Goal: Information Seeking & Learning: Check status

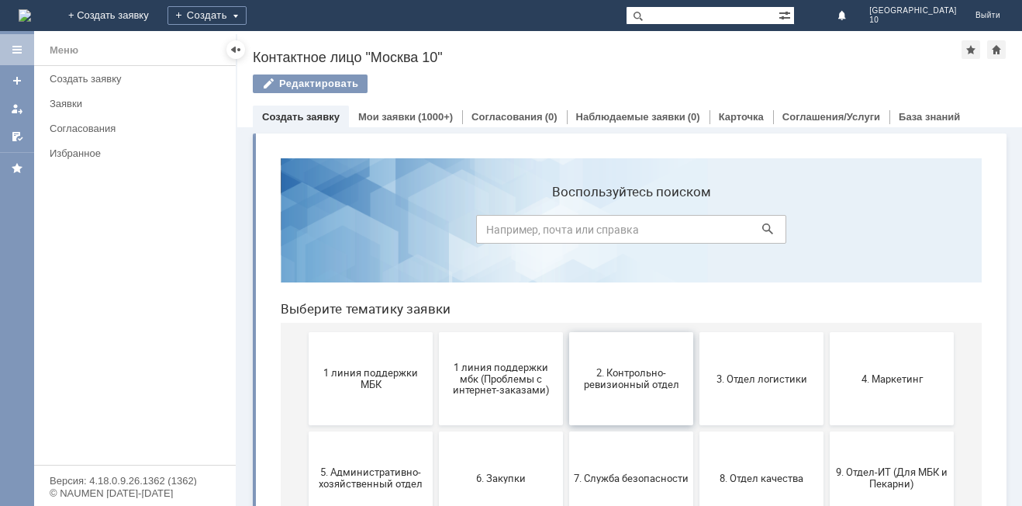
click at [631, 387] on span "2. Контрольно-ревизионный отдел" at bounding box center [631, 378] width 115 height 23
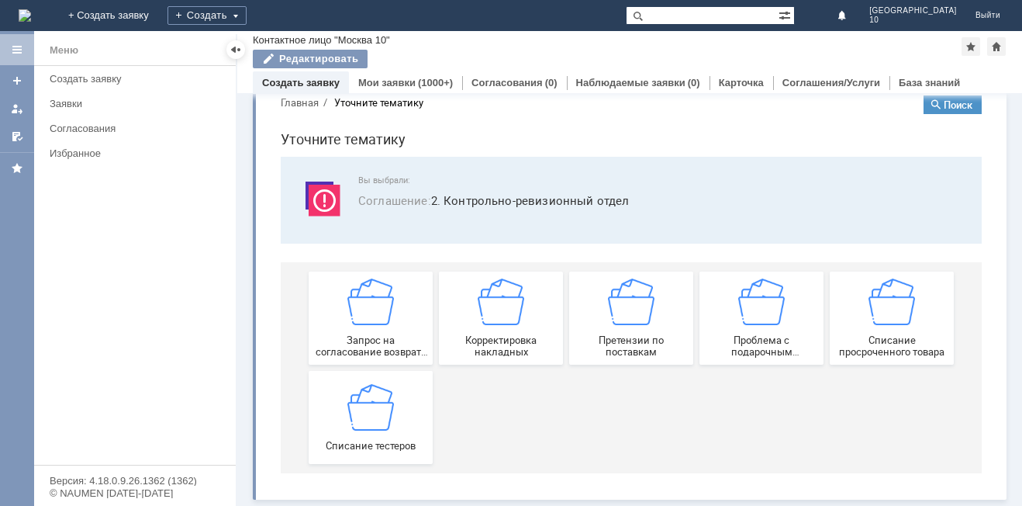
scroll to position [29, 0]
click at [371, 348] on span "Запрос на согласование возврата (д/с или товара)" at bounding box center [370, 345] width 115 height 23
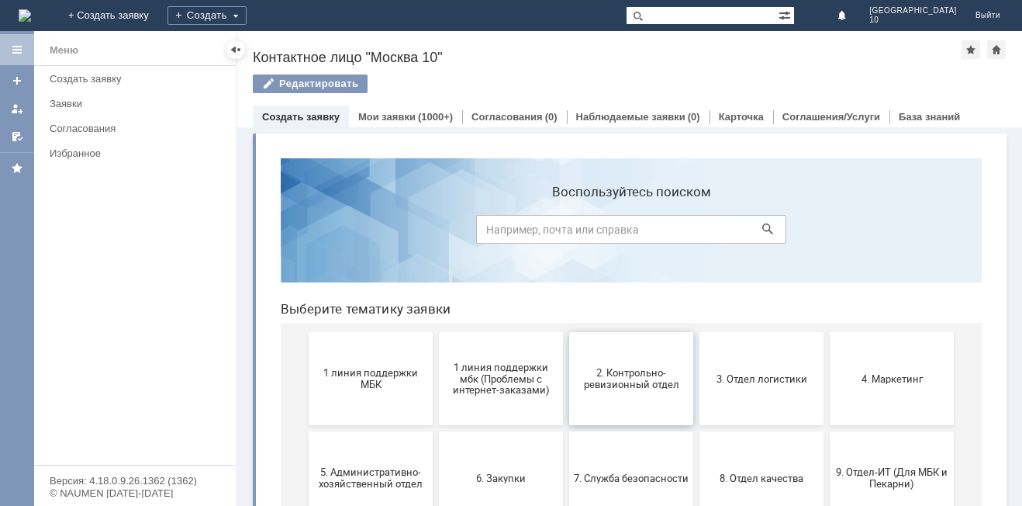
click at [614, 377] on span "2. Контрольно-ревизионный отдел" at bounding box center [631, 378] width 115 height 23
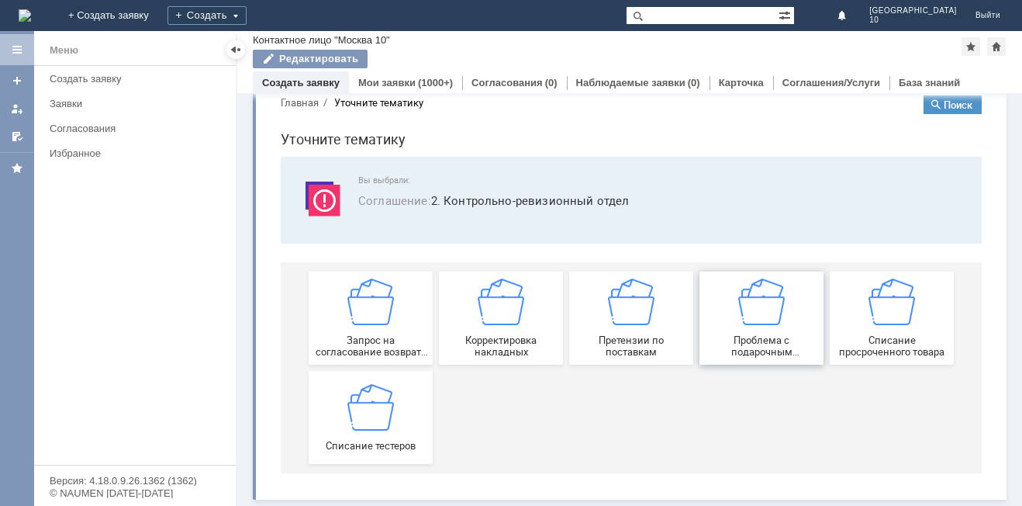
scroll to position [29, 0]
click at [368, 331] on div "Запрос на согласование возврата (д/с или товара)" at bounding box center [370, 317] width 115 height 79
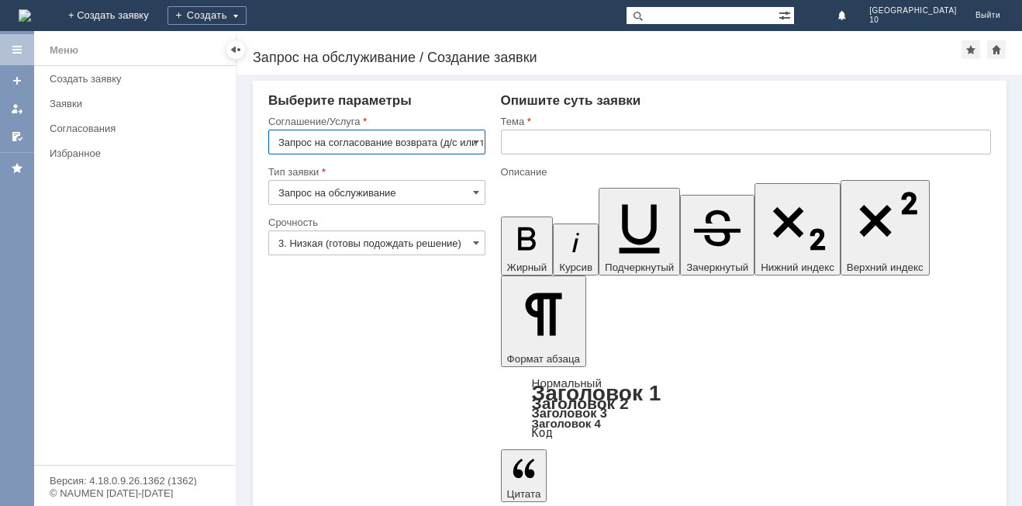
scroll to position [0, 37]
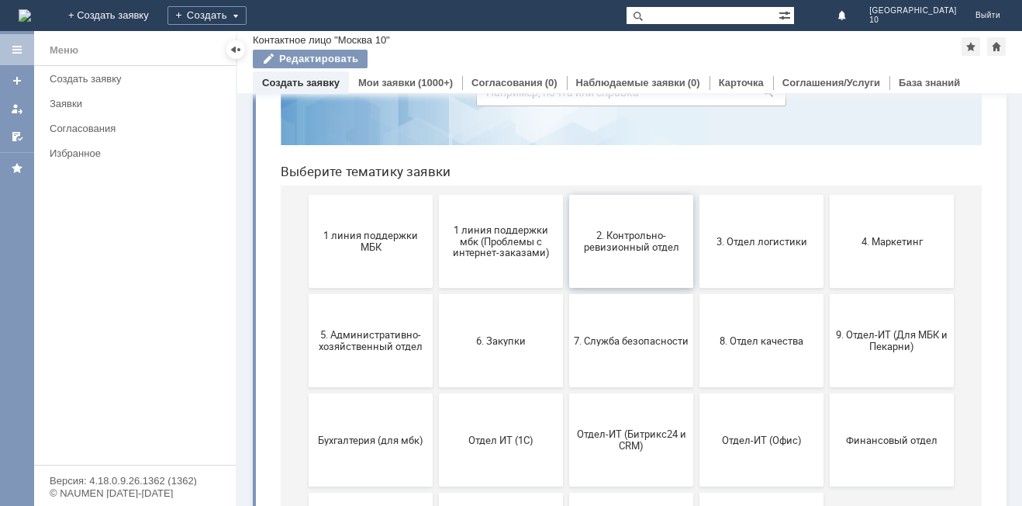
scroll to position [155, 0]
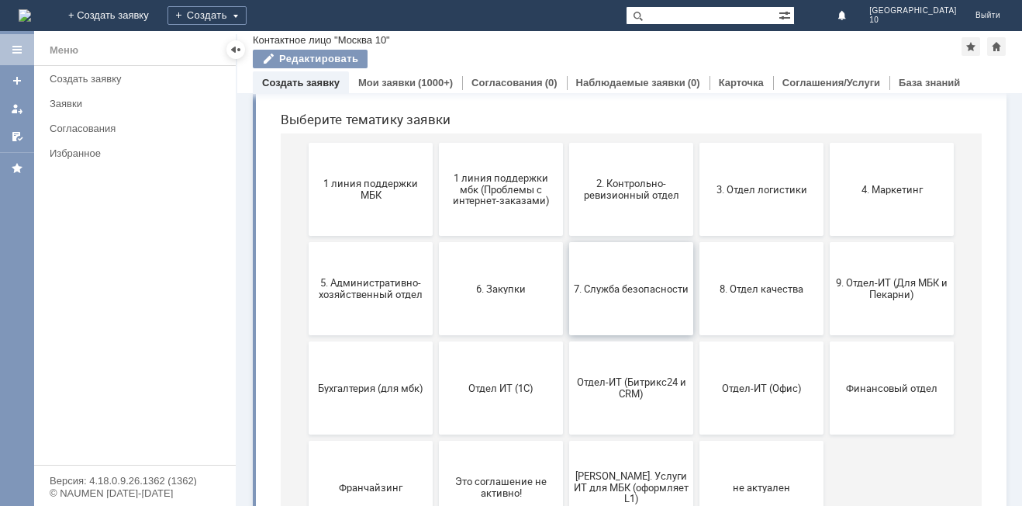
click at [634, 292] on span "7. Служба безопасности" at bounding box center [631, 288] width 115 height 12
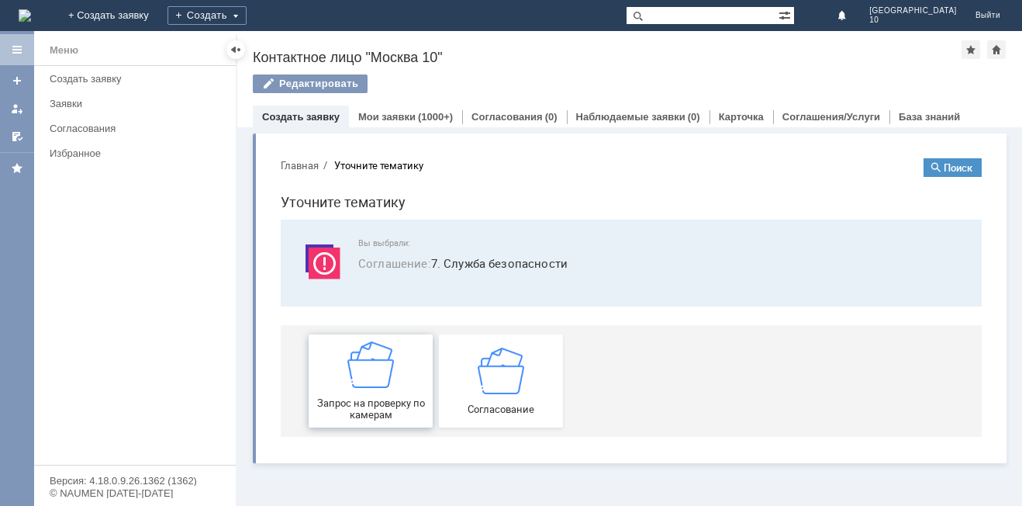
click at [386, 389] on div "Запрос на проверку по камерам" at bounding box center [370, 380] width 115 height 79
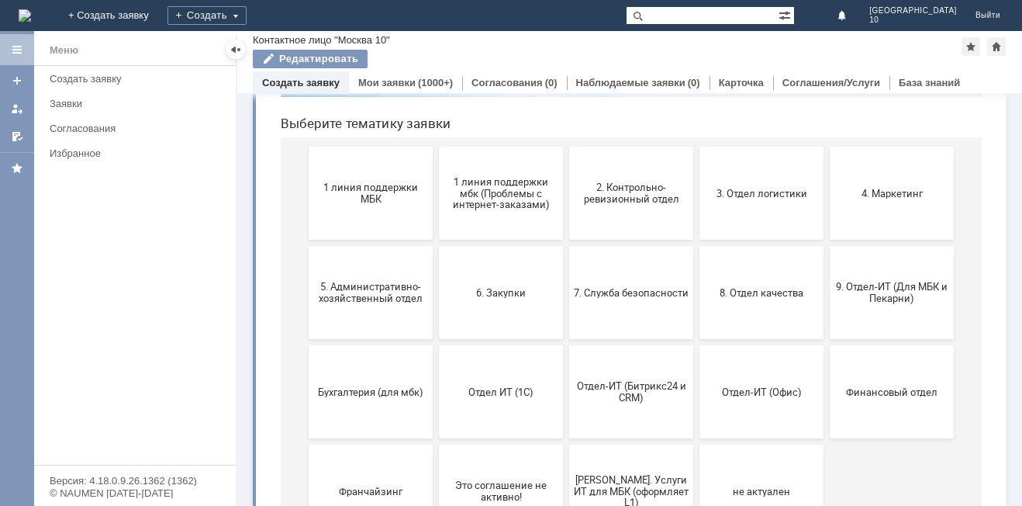
scroll to position [155, 0]
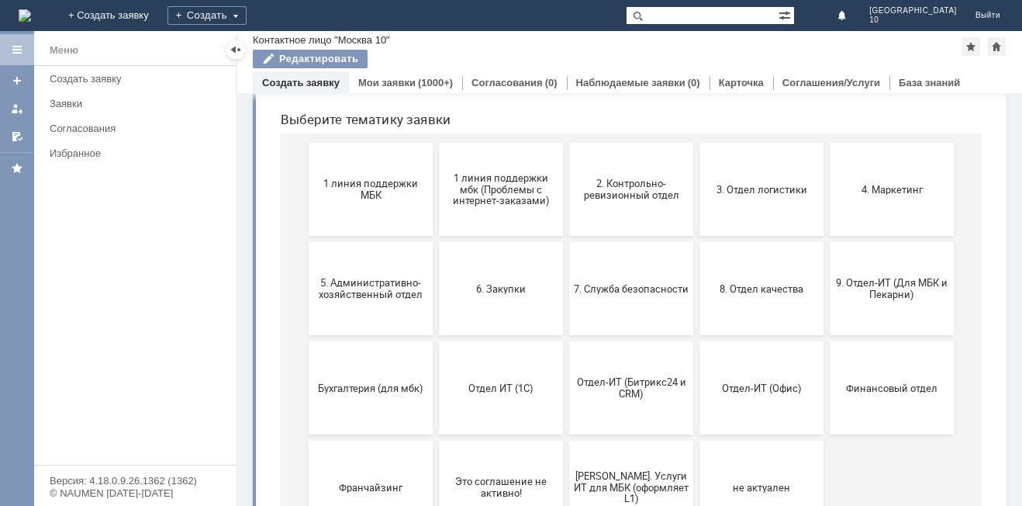
click at [751, 301] on button "8. Отдел качества" at bounding box center [762, 288] width 124 height 93
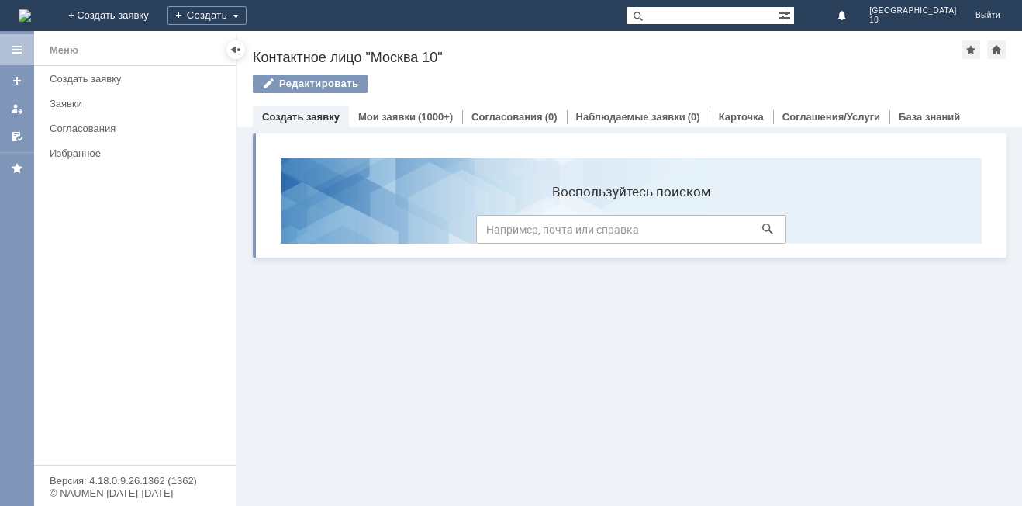
scroll to position [0, 0]
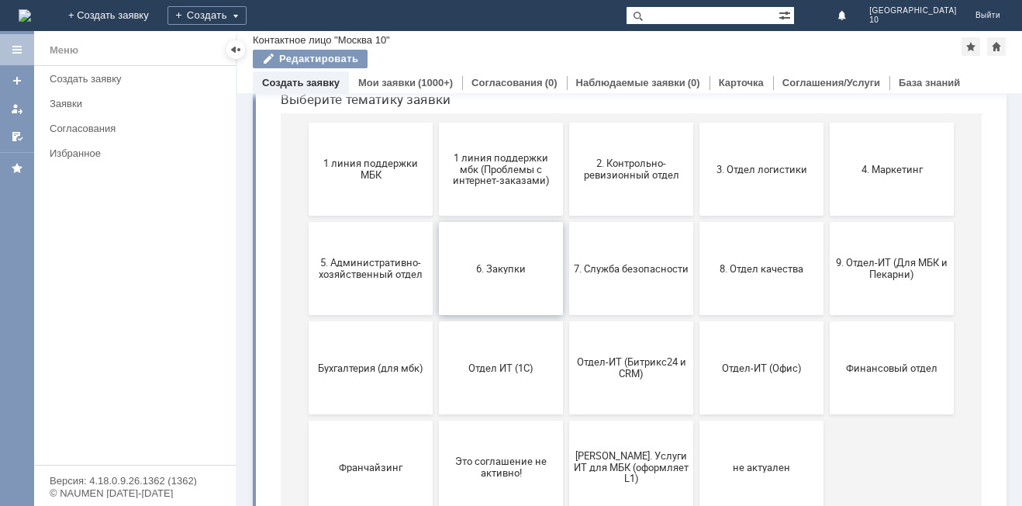
scroll to position [226, 0]
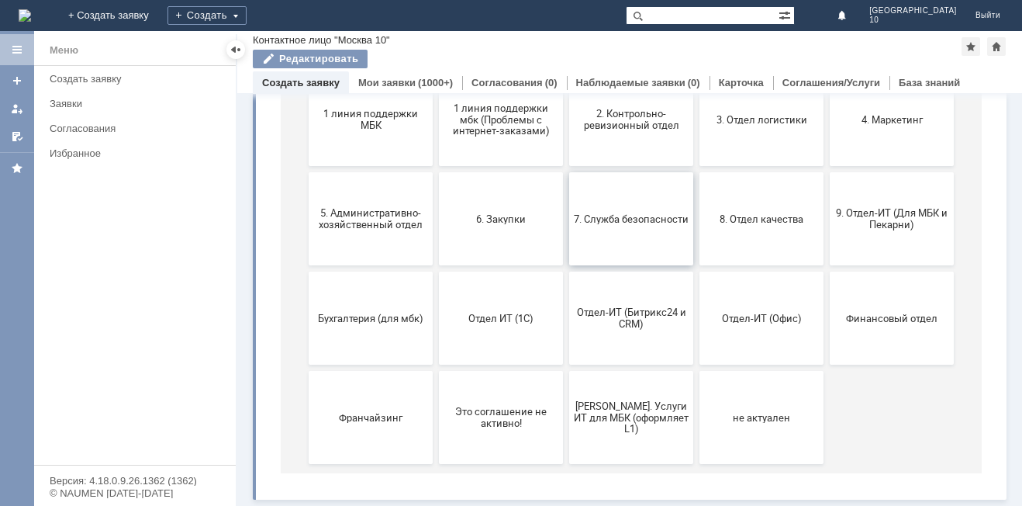
click at [626, 221] on span "7. Служба безопасности" at bounding box center [631, 219] width 115 height 12
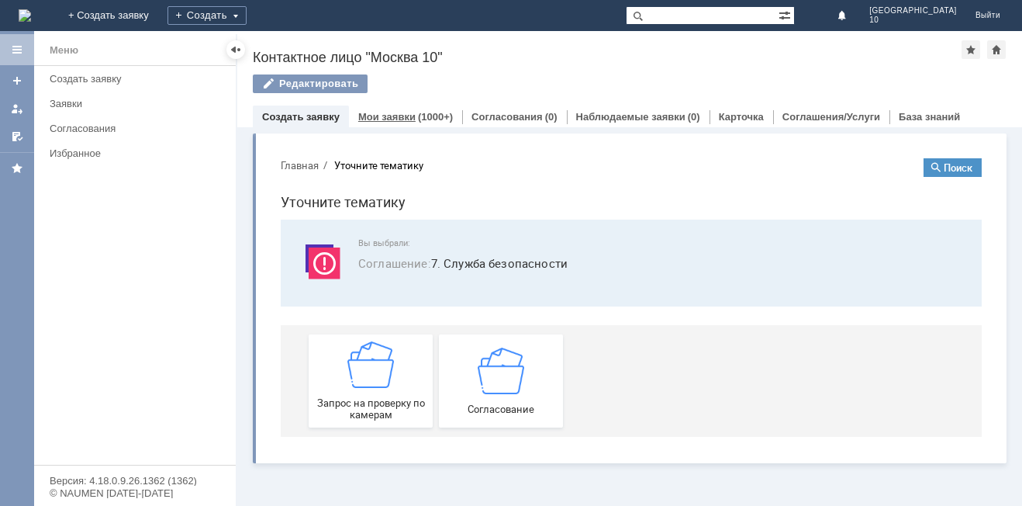
click at [388, 113] on link "Мои заявки" at bounding box center [386, 117] width 57 height 12
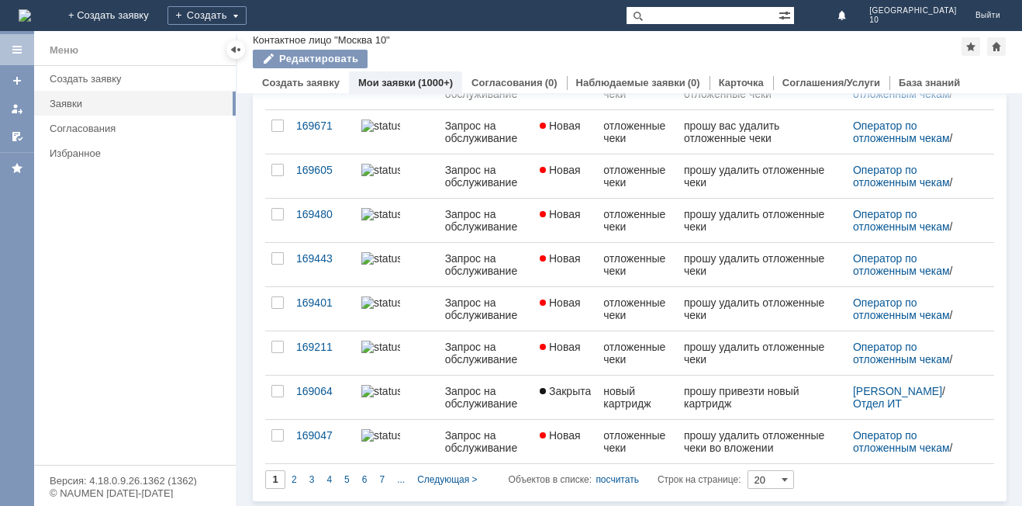
scroll to position [607, 0]
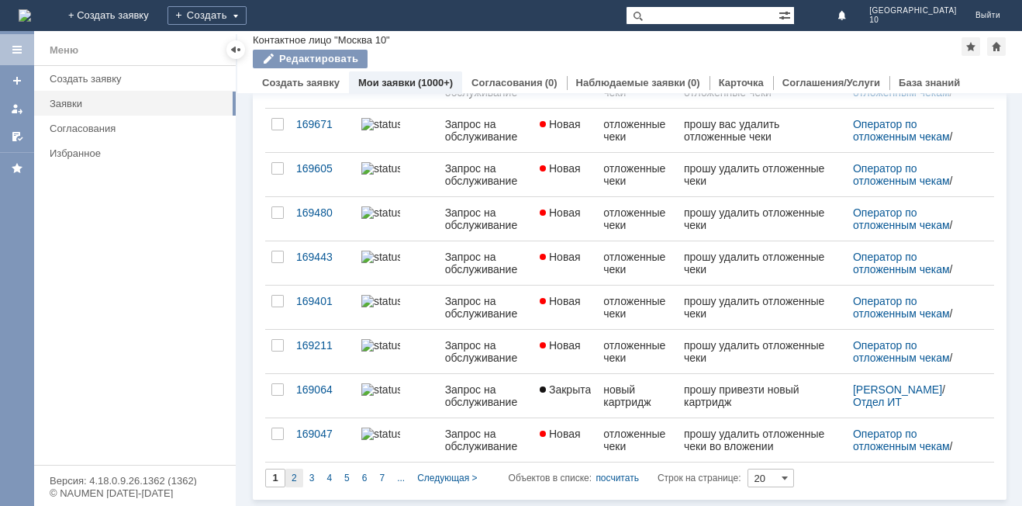
click at [290, 475] on div "2" at bounding box center [294, 477] width 18 height 19
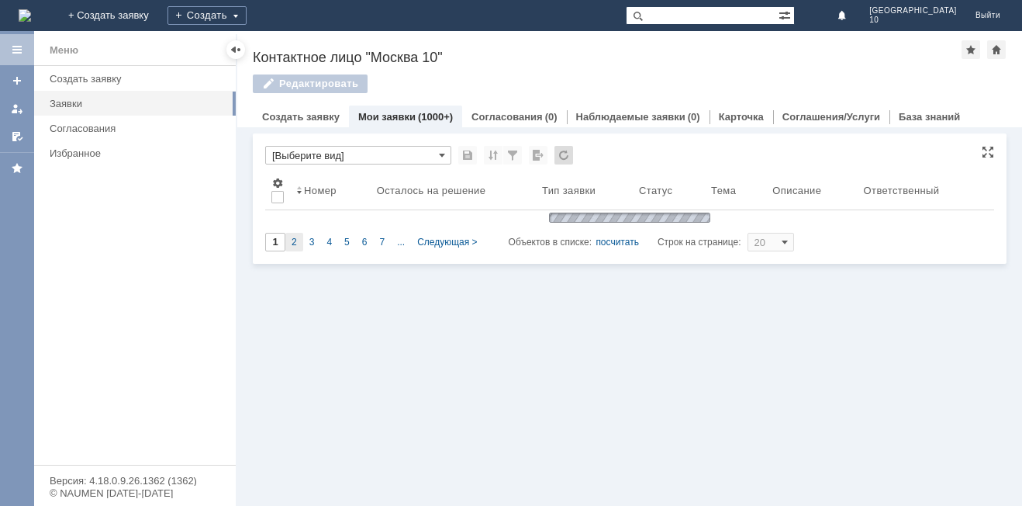
type input "2"
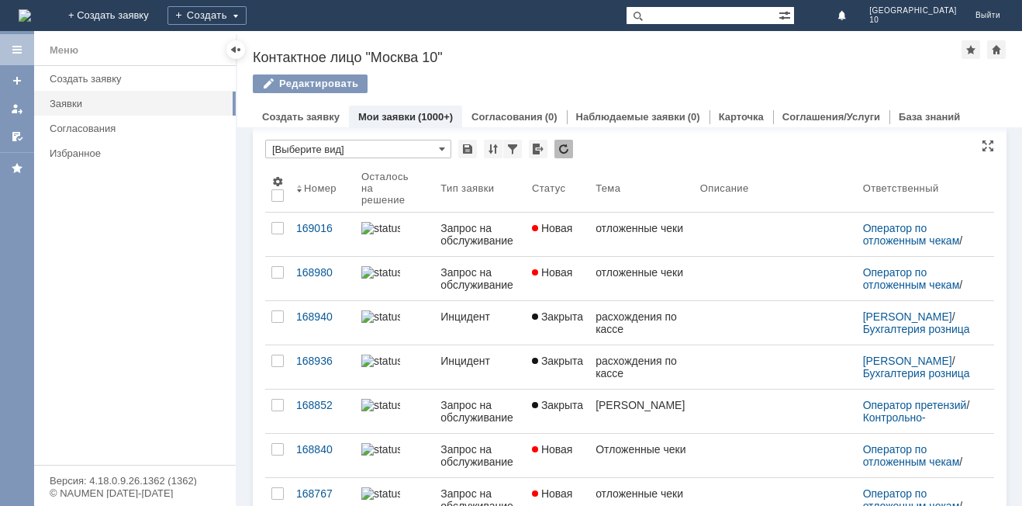
scroll to position [0, 0]
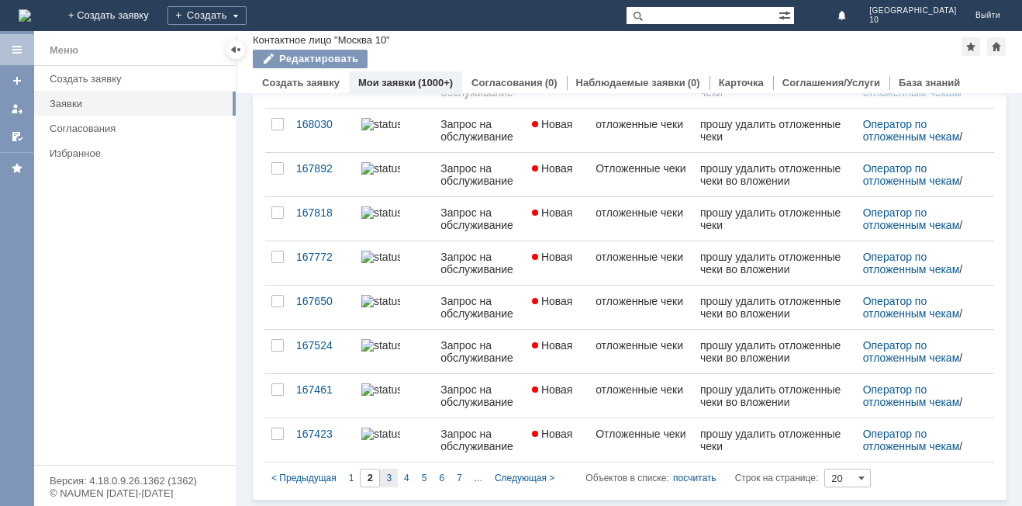
click at [390, 475] on span "3" at bounding box center [388, 477] width 5 height 11
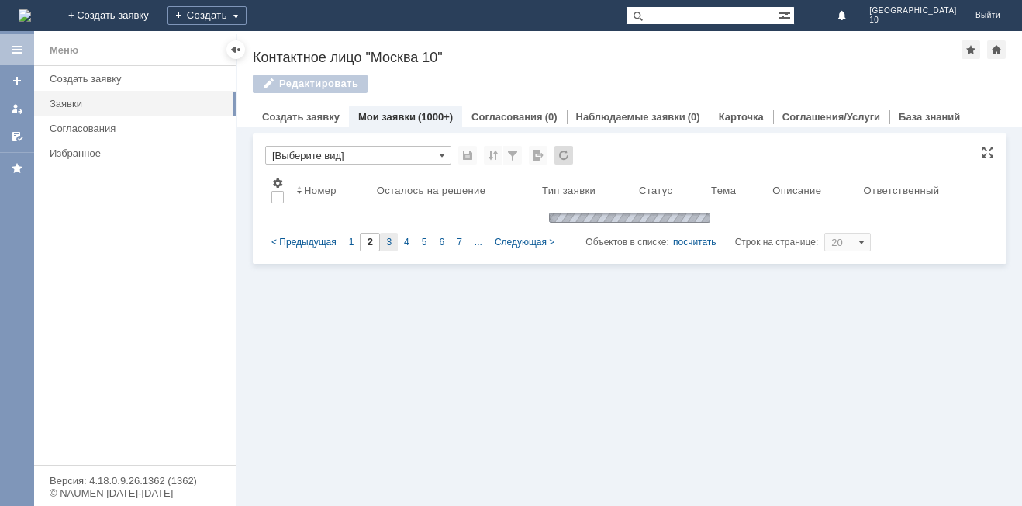
type input "3"
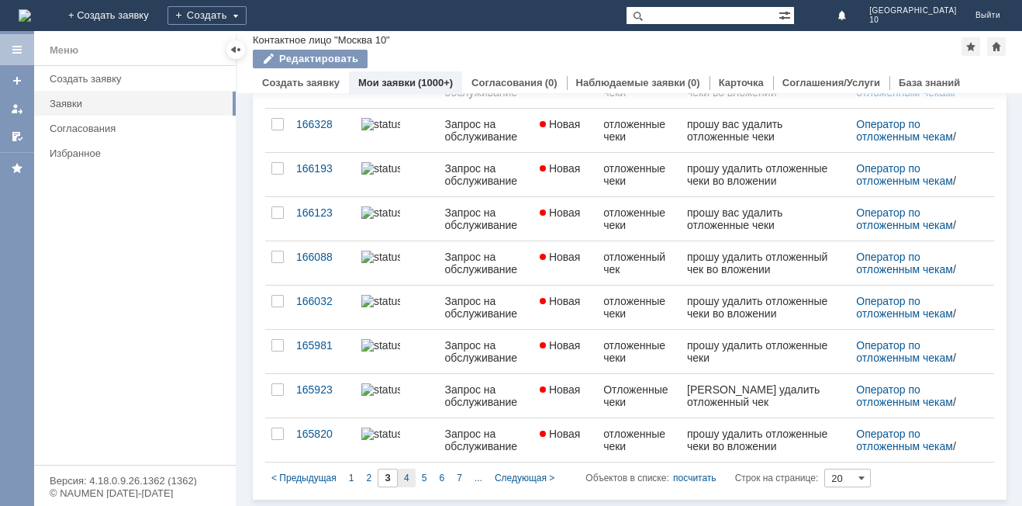
click at [408, 477] on span "4" at bounding box center [406, 477] width 5 height 11
type input "4"
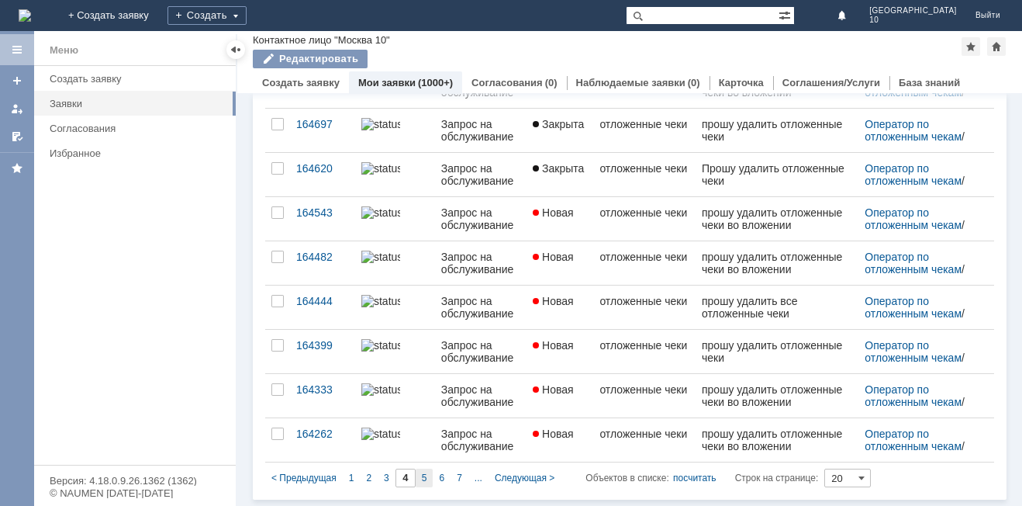
click at [428, 482] on div "5" at bounding box center [425, 477] width 18 height 19
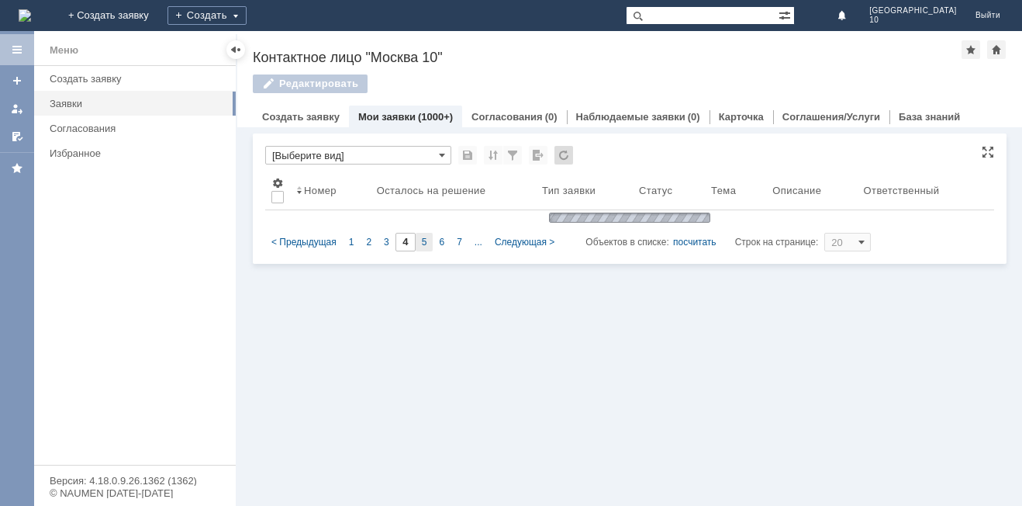
type input "5"
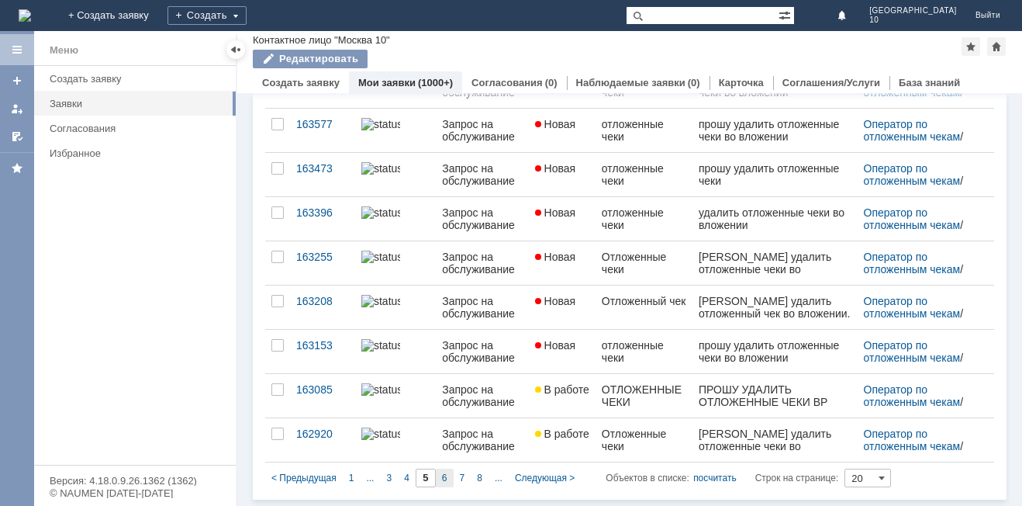
click at [446, 479] on span "6" at bounding box center [444, 477] width 5 height 11
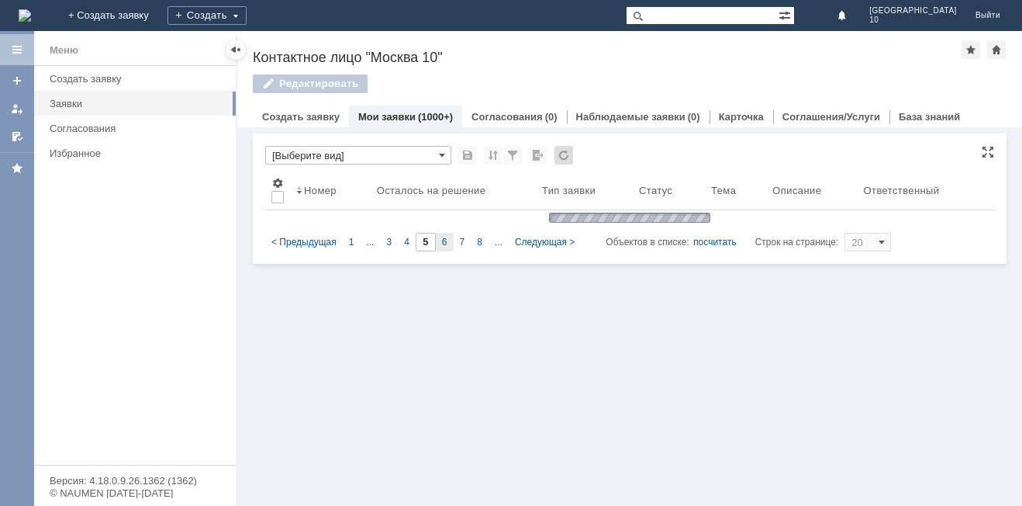
type input "6"
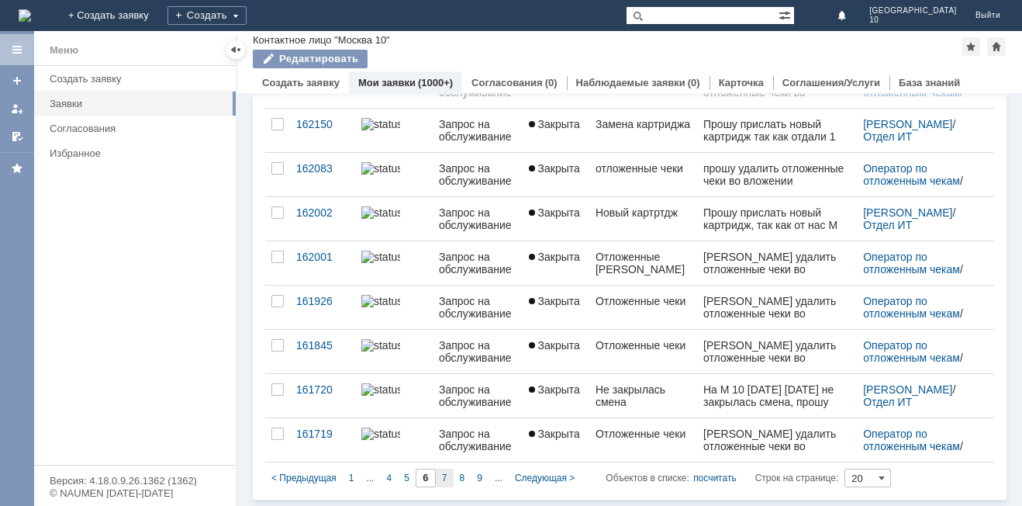
click at [442, 472] on span "7" at bounding box center [444, 477] width 5 height 11
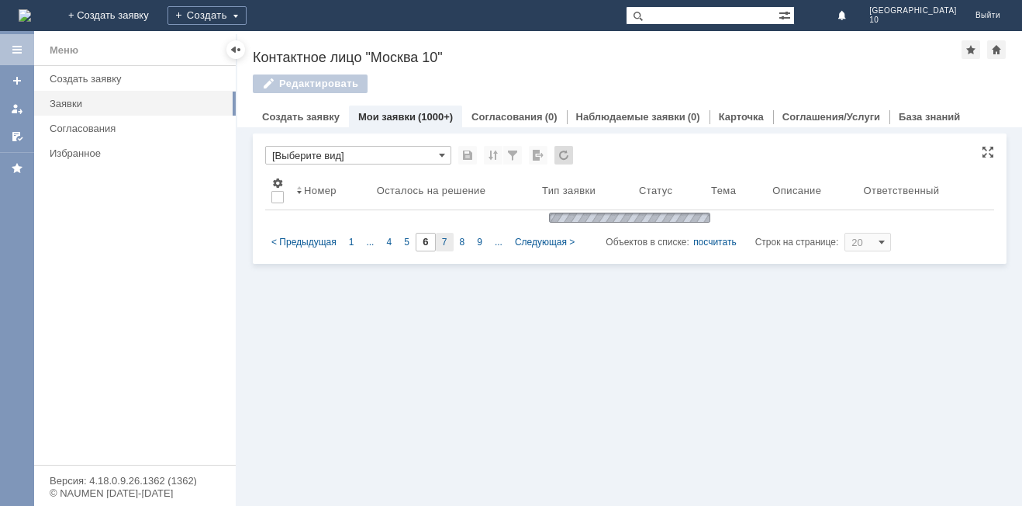
type input "7"
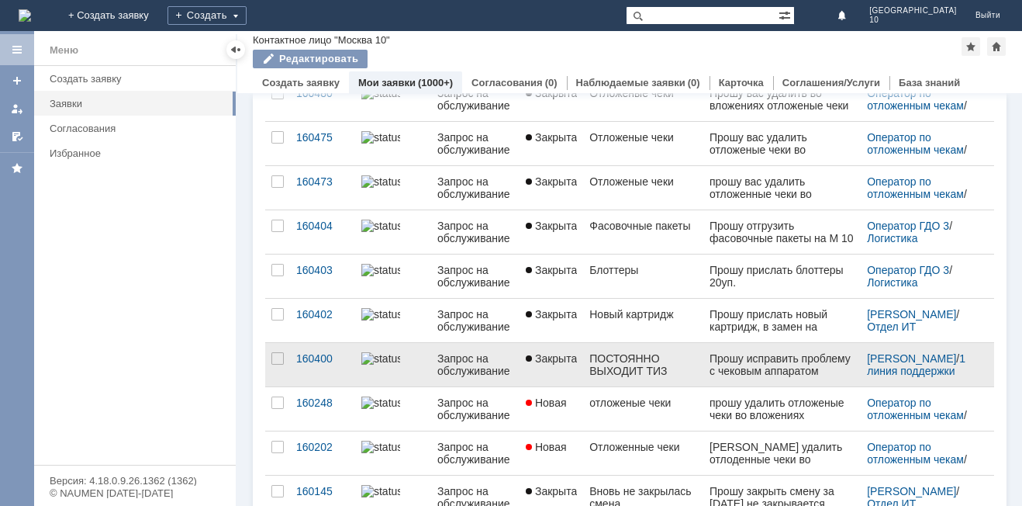
click at [659, 368] on div "ПОСТОЯННО ВЫХОДИТ ТИЗ РАБОТЫ [PERSON_NAME] АППАРАТ АТОЛ" at bounding box center [642, 364] width 107 height 25
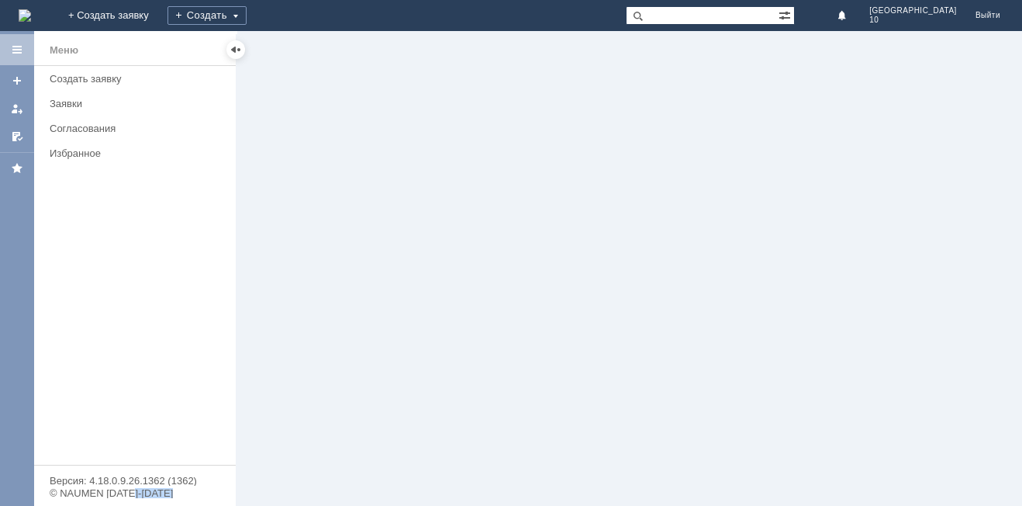
click at [659, 368] on div at bounding box center [629, 268] width 785 height 475
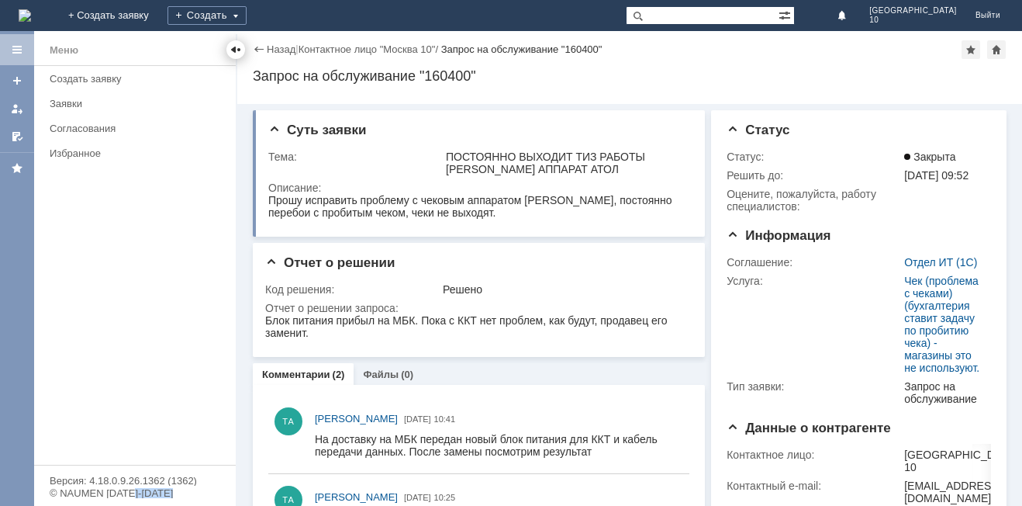
click at [235, 49] on div at bounding box center [236, 49] width 12 height 12
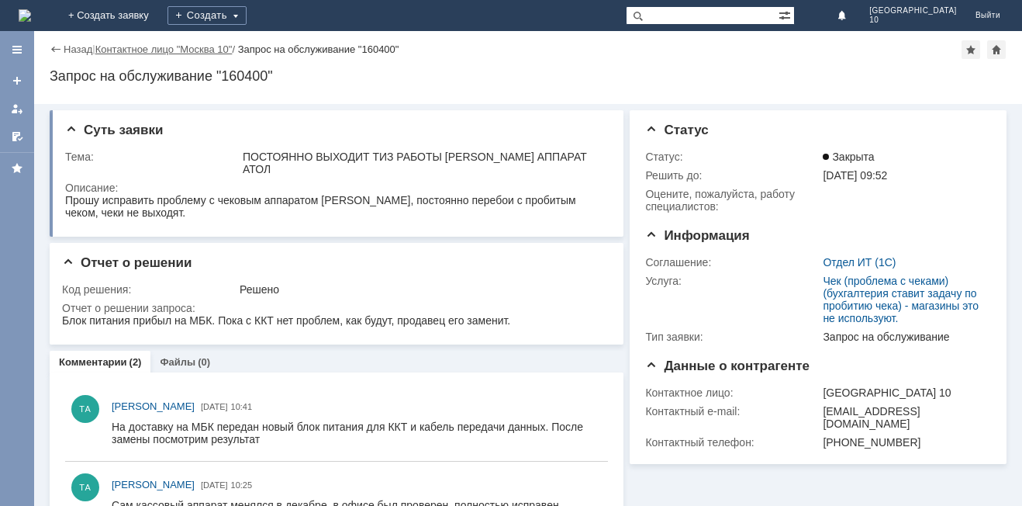
click at [230, 54] on link "Контактное лицо "Москва 10"" at bounding box center [163, 49] width 137 height 12
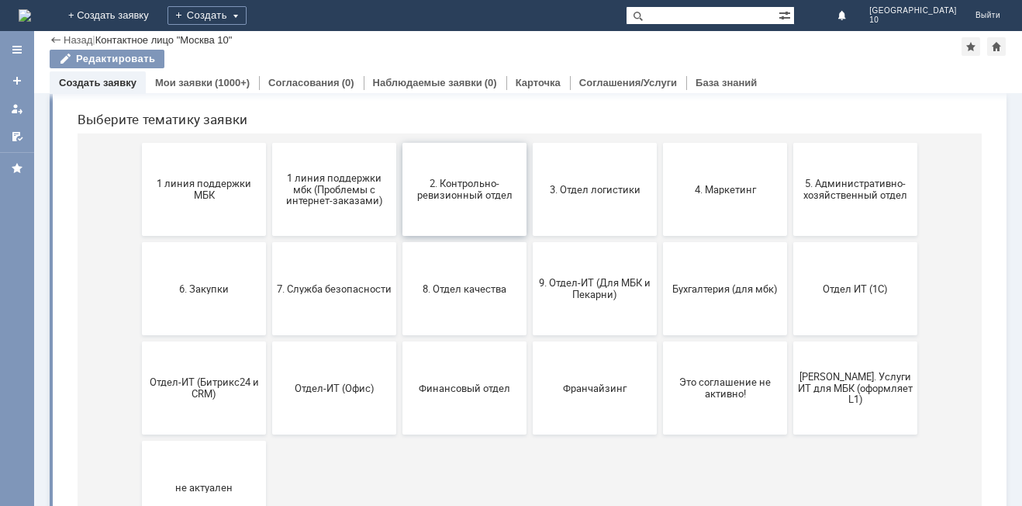
scroll to position [78, 0]
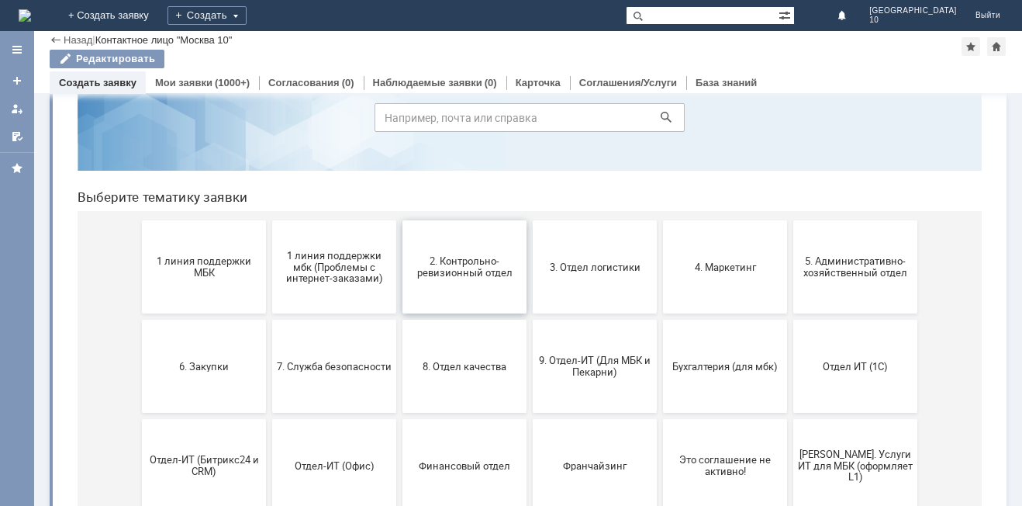
click at [447, 275] on span "2. Контрольно-ревизионный отдел" at bounding box center [464, 266] width 115 height 23
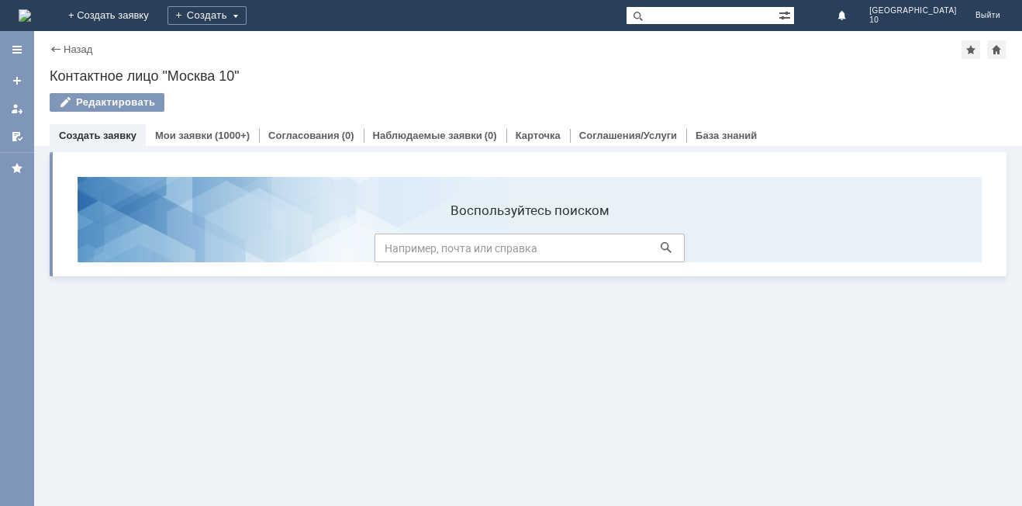
scroll to position [0, 0]
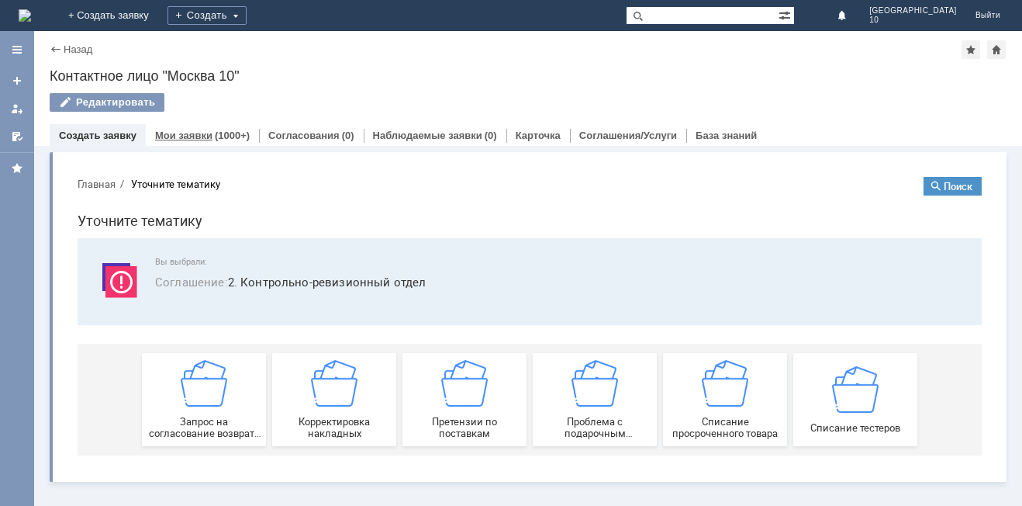
click at [195, 133] on link "Мои заявки" at bounding box center [183, 136] width 57 height 12
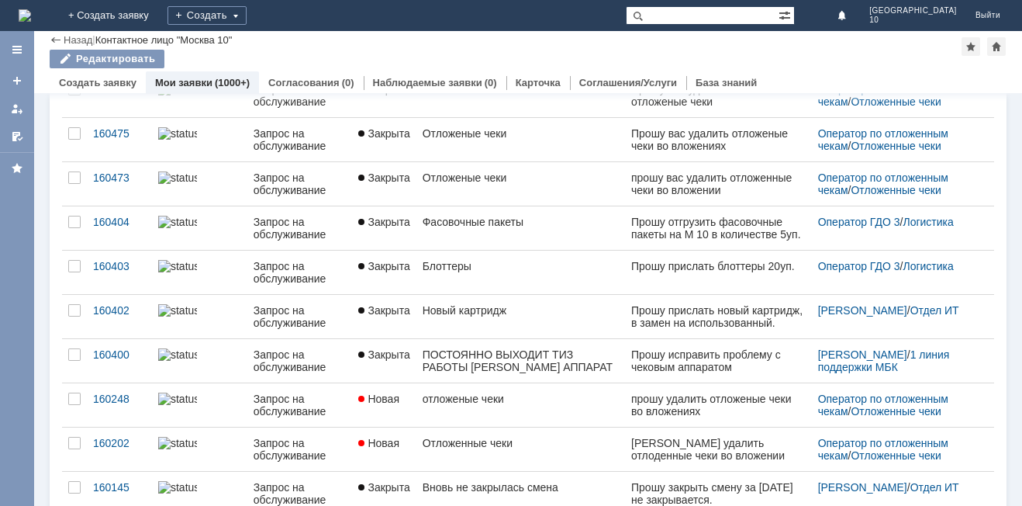
scroll to position [598, 0]
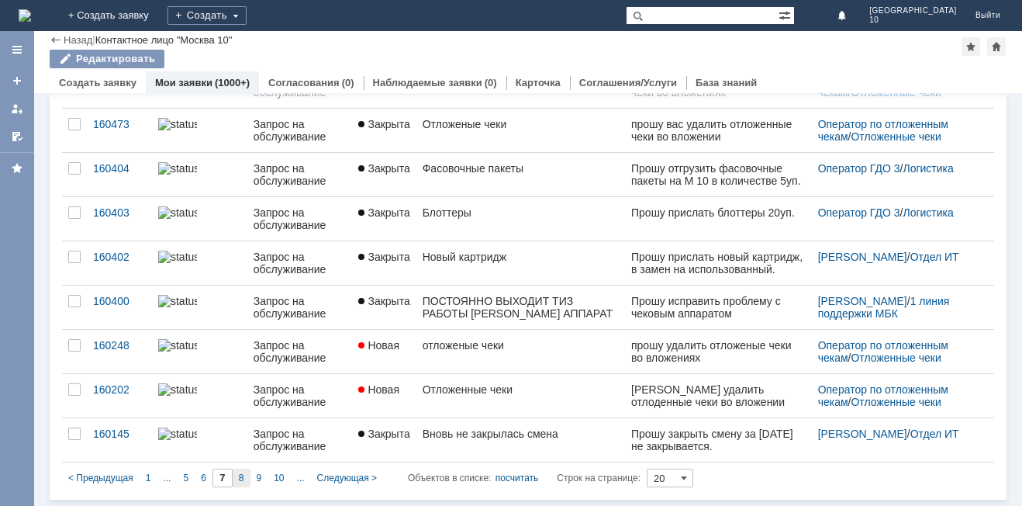
click at [240, 483] on div "8" at bounding box center [242, 477] width 18 height 19
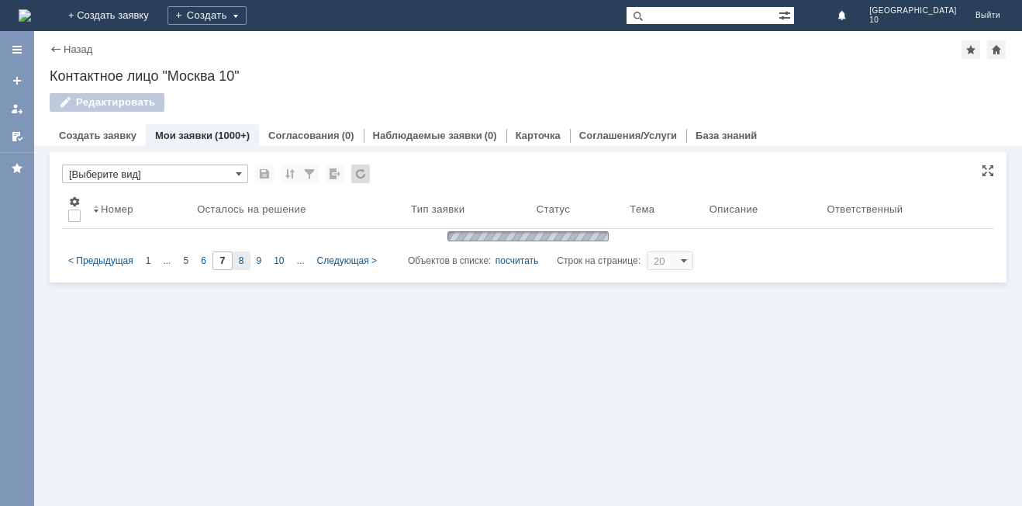
type input "8"
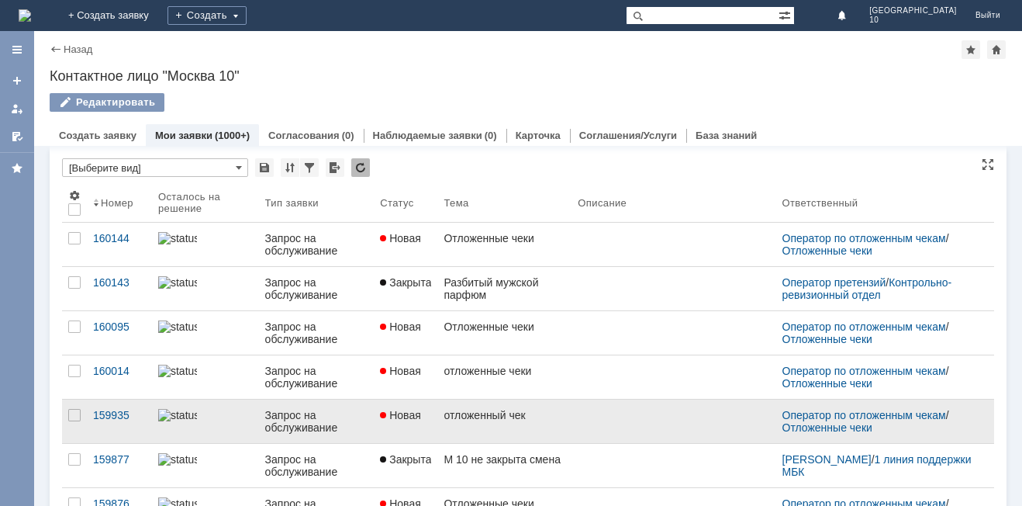
scroll to position [0, 0]
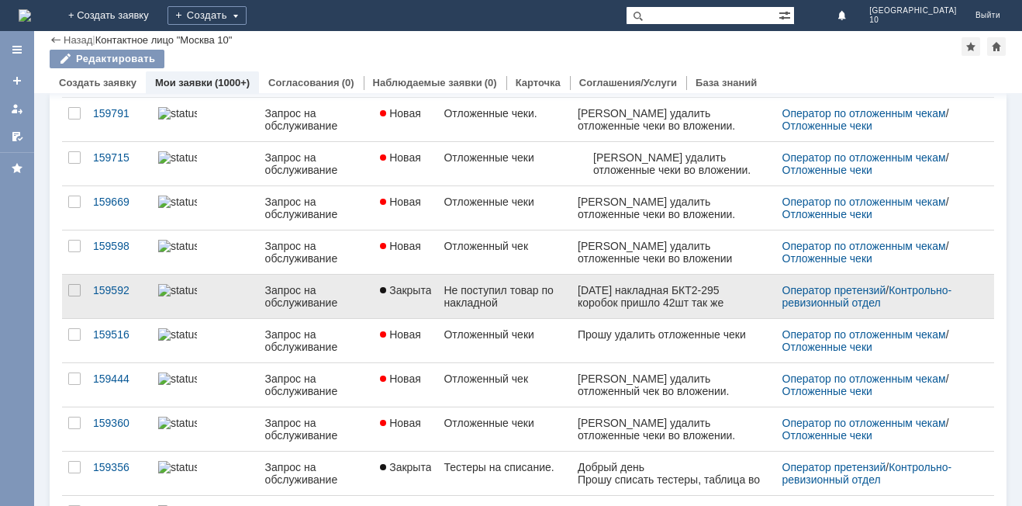
click at [526, 301] on div "Не поступил товар по накладной" at bounding box center [505, 296] width 122 height 25
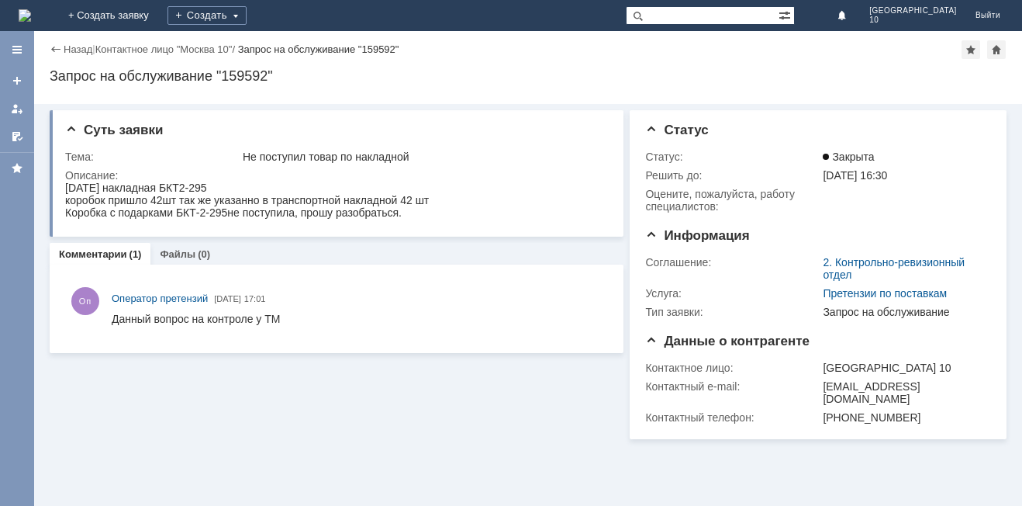
click at [54, 49] on div "Назад" at bounding box center [71, 49] width 43 height 12
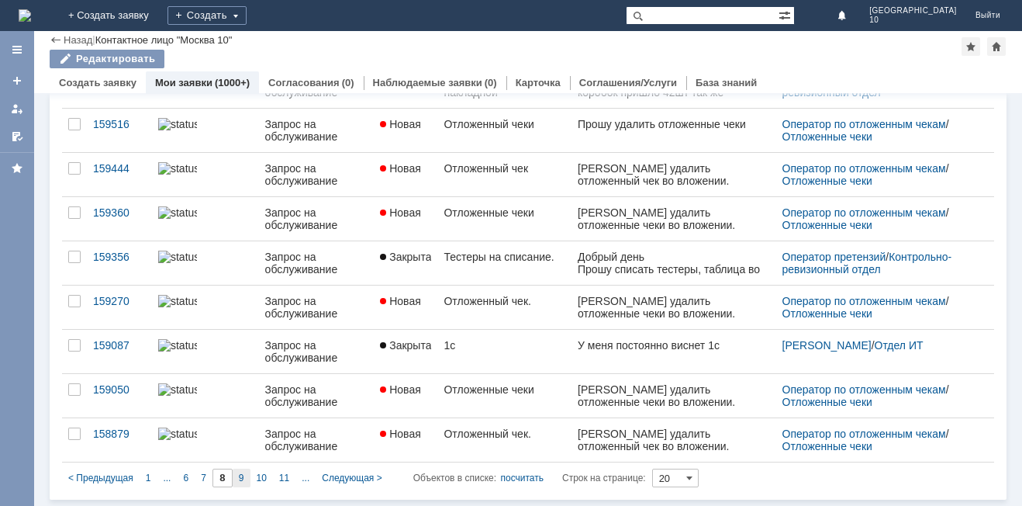
click at [239, 481] on span "9" at bounding box center [241, 477] width 5 height 11
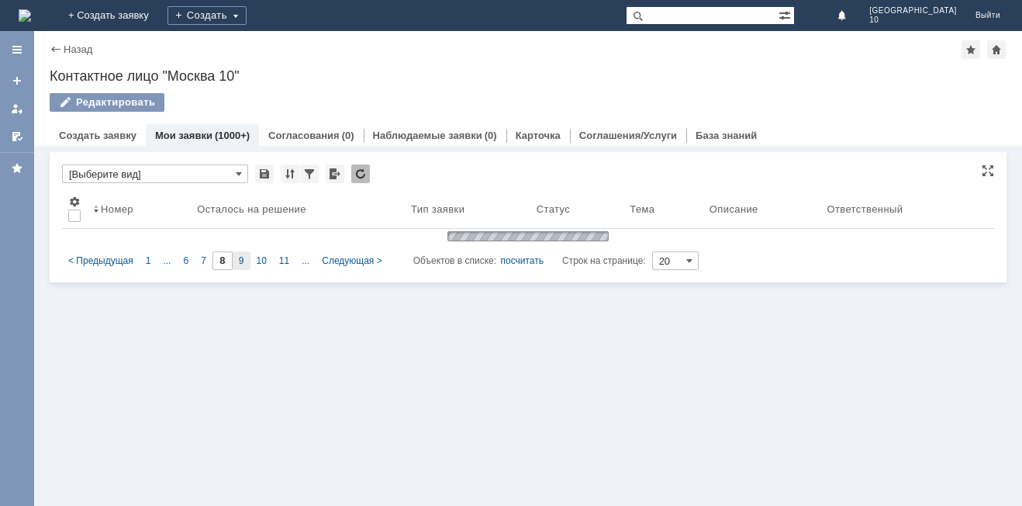
type input "9"
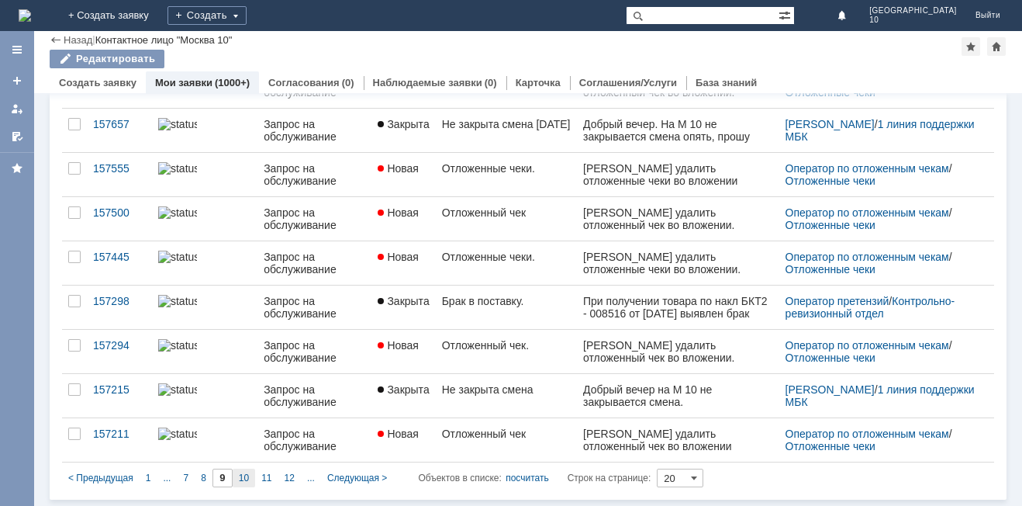
click at [240, 479] on span "10" at bounding box center [244, 477] width 10 height 11
type input "10"
